Goal: Navigation & Orientation: Find specific page/section

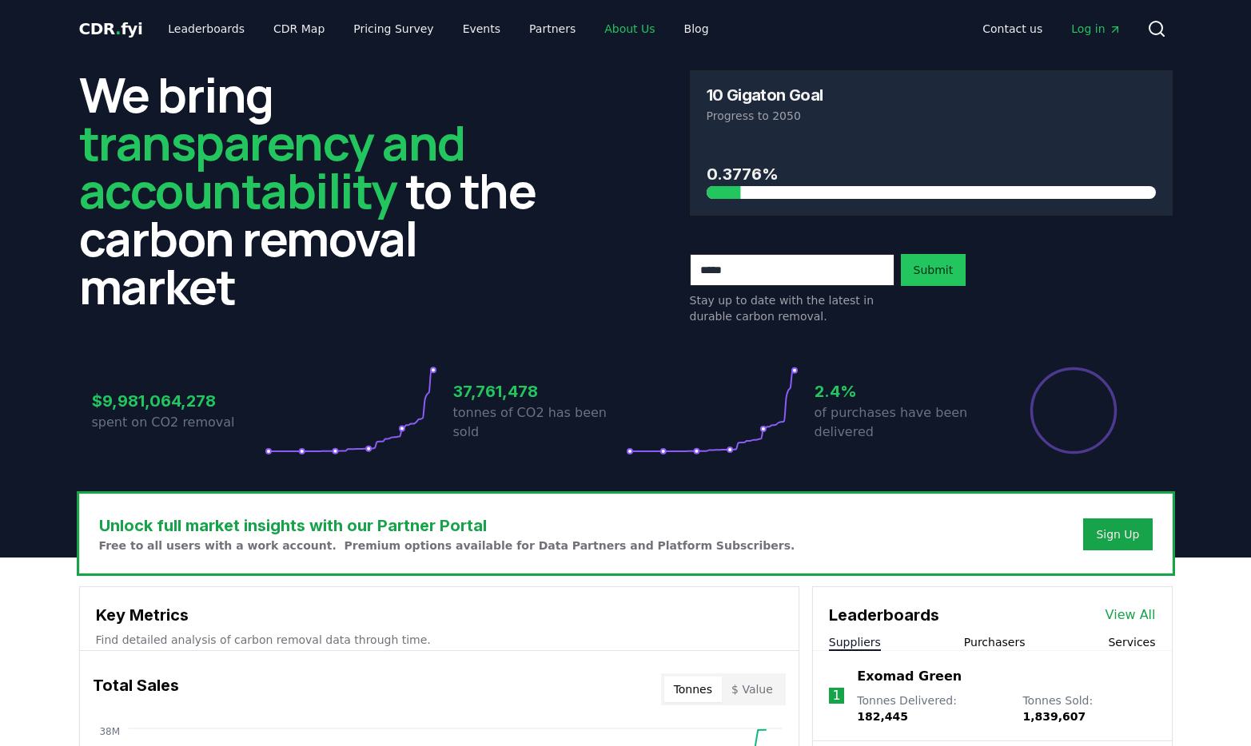
click at [611, 30] on link "About Us" at bounding box center [629, 28] width 76 height 29
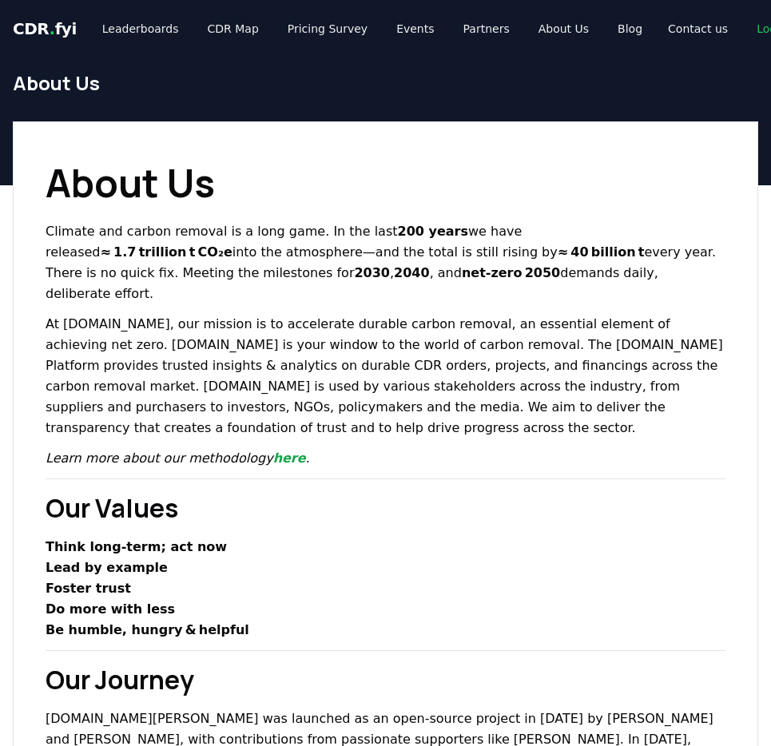
click at [38, 34] on span "CDR . fyi" at bounding box center [45, 28] width 64 height 19
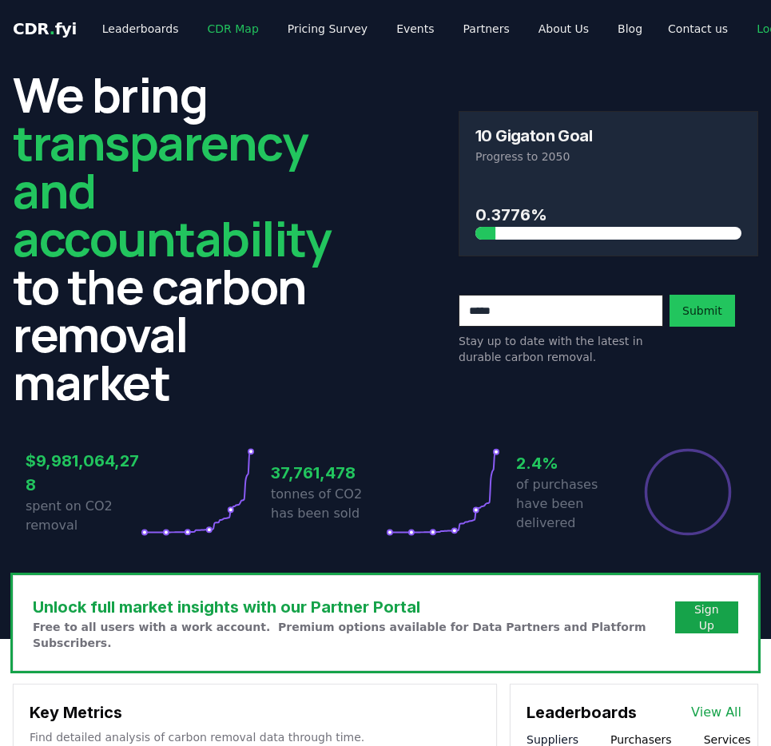
click at [209, 30] on link "CDR Map" at bounding box center [233, 28] width 77 height 29
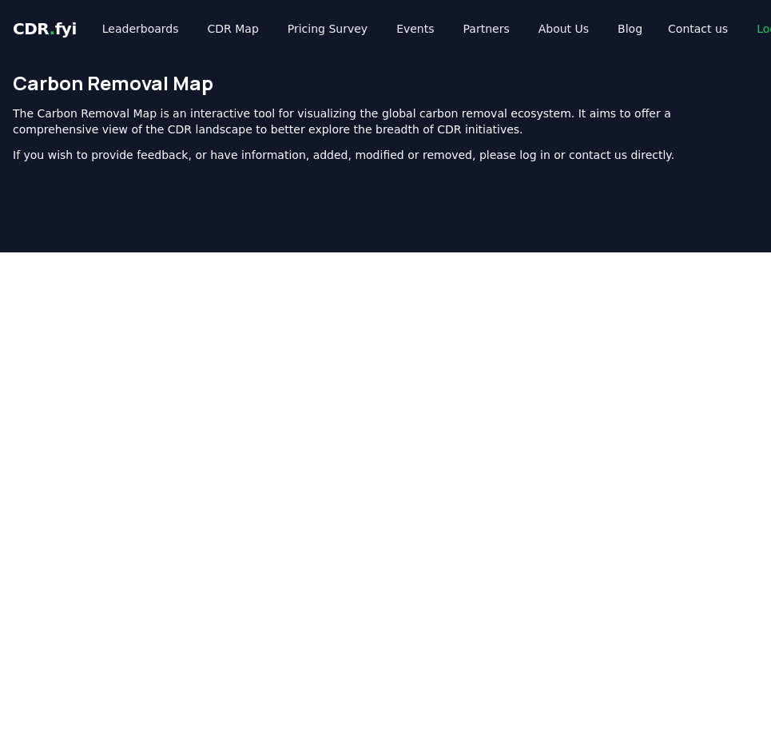
scroll to position [189, 0]
